Goal: Task Accomplishment & Management: Use online tool/utility

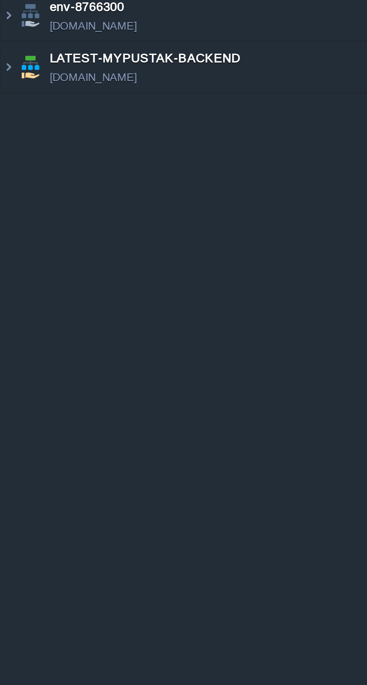
click at [3, 85] on img at bounding box center [3, 86] width 6 height 20
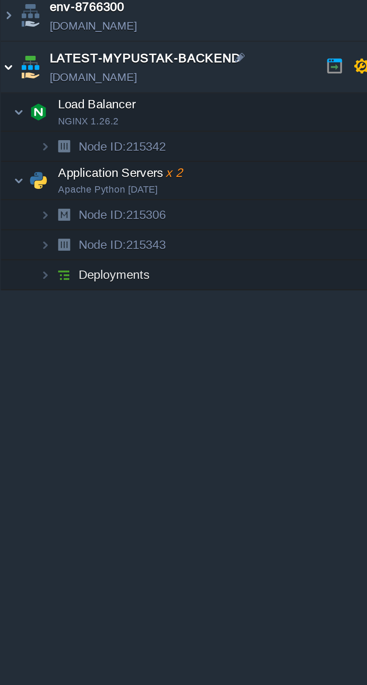
click at [6, 132] on img at bounding box center [7, 131] width 4 height 15
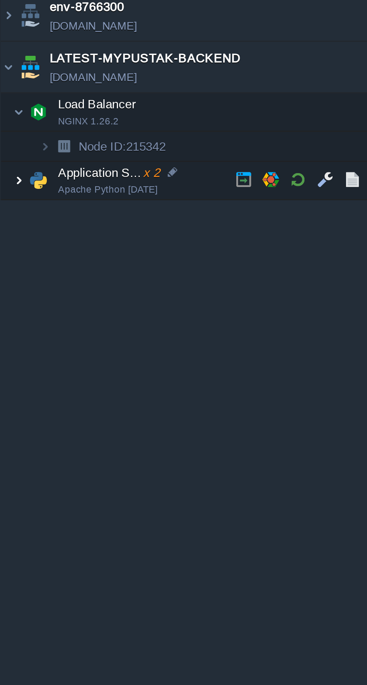
click at [121, 133] on button "button" at bounding box center [119, 131] width 7 height 7
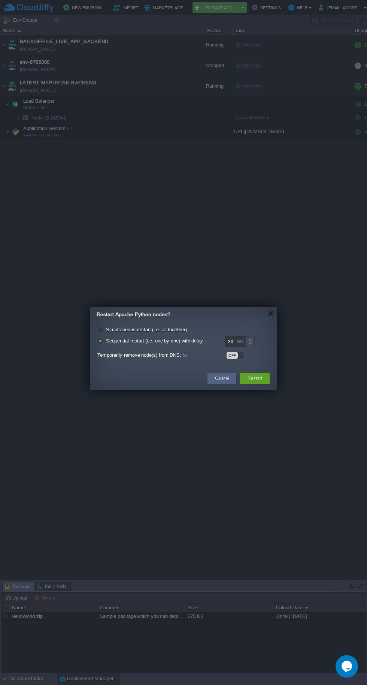
click at [106, 329] on label "Simultaneous restart (i.e. all together)" at bounding box center [146, 330] width 81 height 6
click at [101, 329] on input "radio" at bounding box center [99, 330] width 5 height 5
radio input "true"
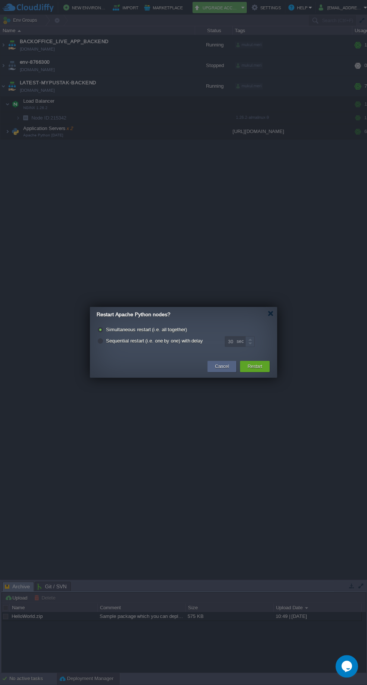
click at [260, 371] on div "Restart" at bounding box center [255, 366] width 18 height 11
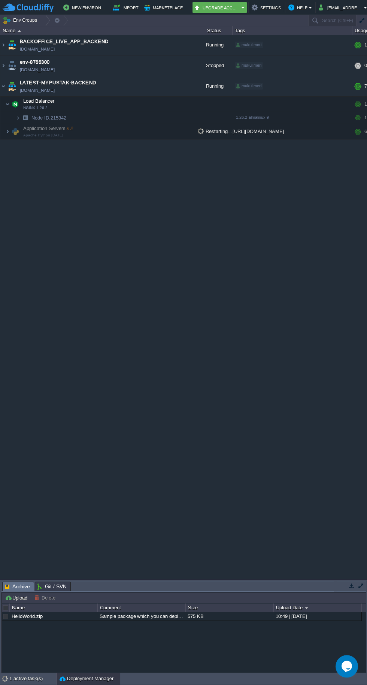
click at [7, 499] on div "BACKOFFICE_LIVE_APP_BACKEND [DOMAIN_NAME] Running mukul.meri + Add to Env Group…" at bounding box center [183, 307] width 367 height 544
